Goal: Task Accomplishment & Management: Complete application form

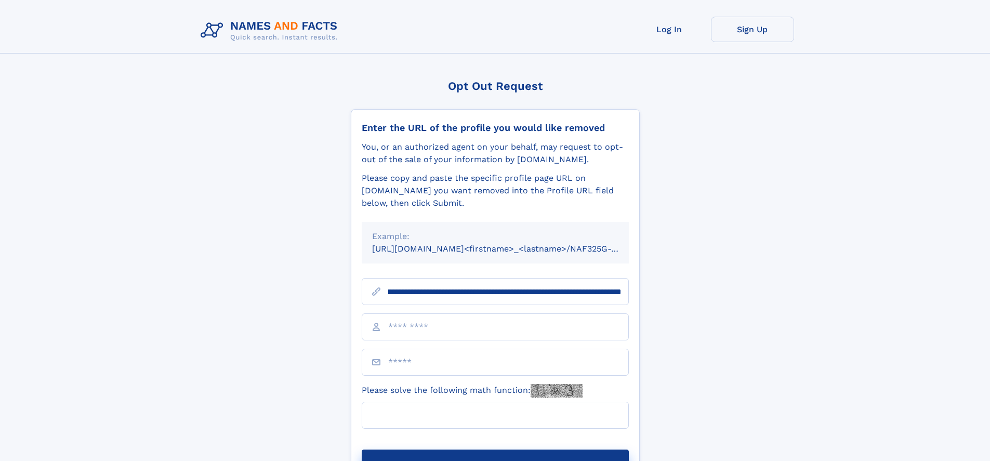
scroll to position [0, 136]
type input "**********"
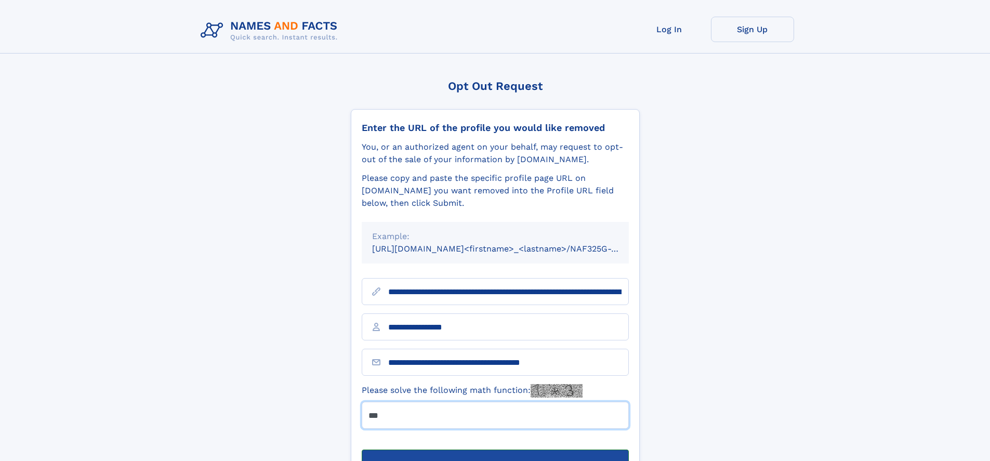
type input "***"
click at [495, 449] on button "Submit Opt Out Request" at bounding box center [495, 465] width 267 height 33
